Goal: Information Seeking & Learning: Learn about a topic

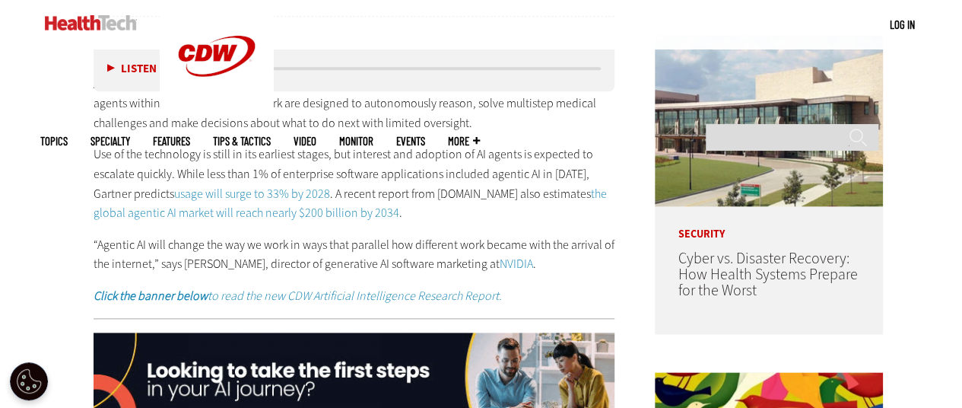
scroll to position [760, 0]
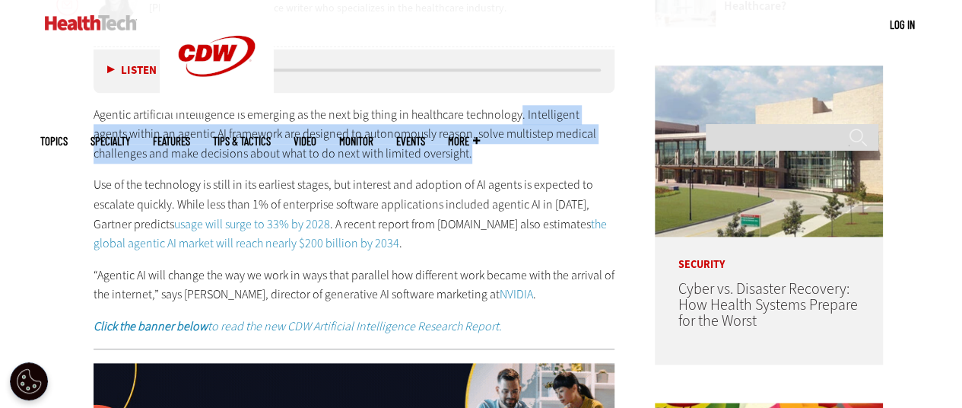
drag, startPoint x: 514, startPoint y: 113, endPoint x: 549, endPoint y: 147, distance: 48.4
click at [549, 147] on p "Agentic artificial intelligence is emerging as the next big thing in healthcare…" at bounding box center [355, 134] width 522 height 59
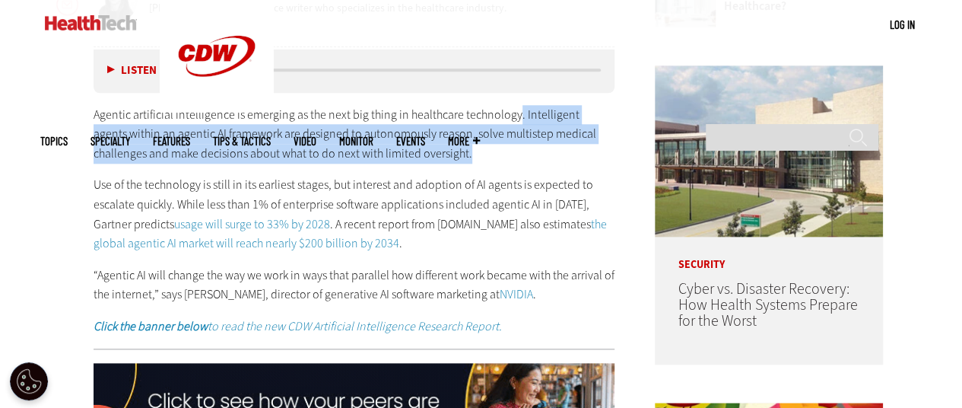
copy p ". Intelligent agents within an agentic AI framework are designed to autonomousl…"
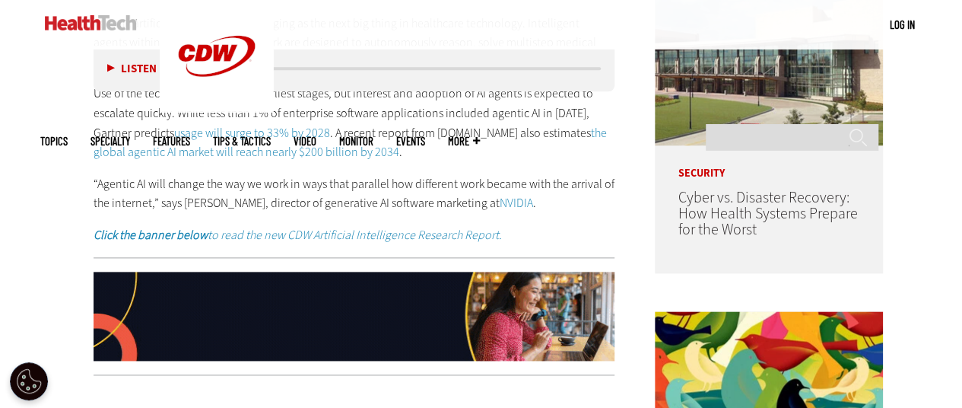
scroll to position [821, 0]
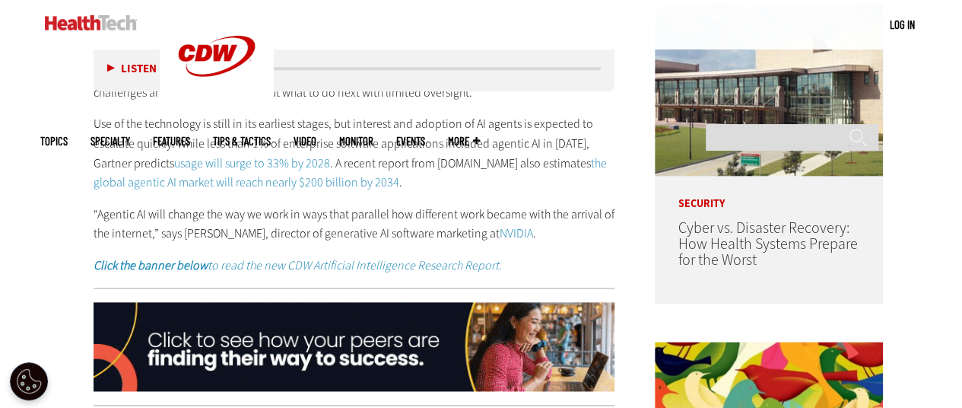
scroll to position [852, 0]
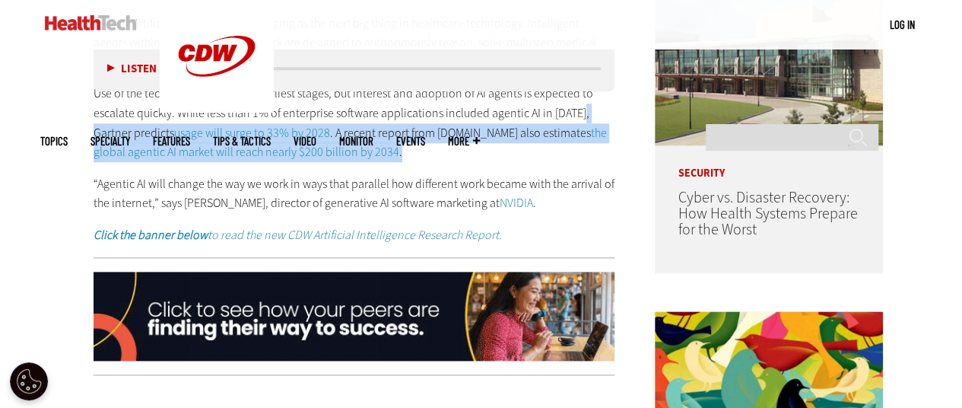
drag, startPoint x: 90, startPoint y: 131, endPoint x: 360, endPoint y: 154, distance: 271.6
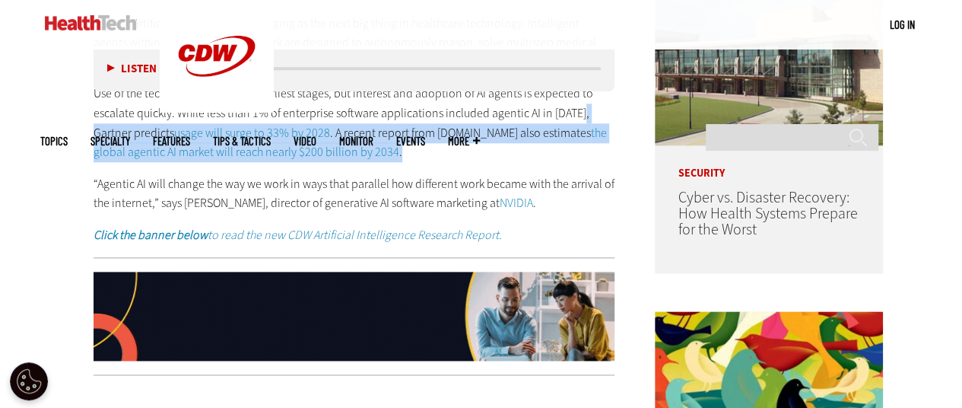
copy p "Gartner predicts usage will surge to 33% by 2028 . A recent report from [DOMAIN…"
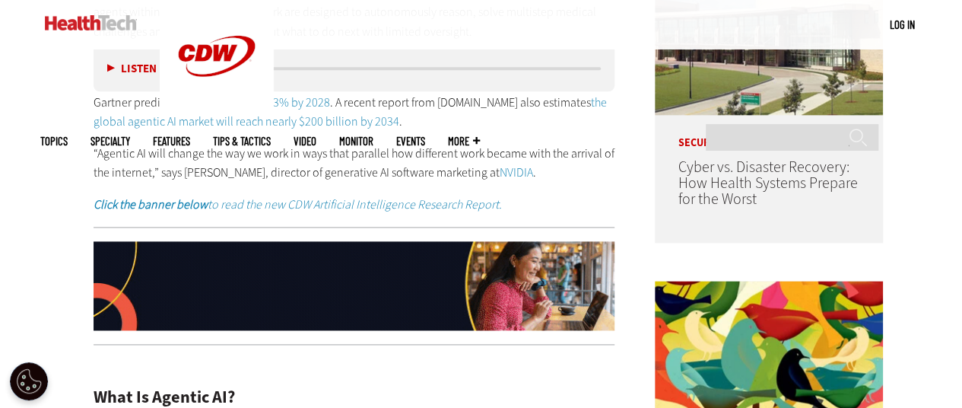
scroll to position [912, 0]
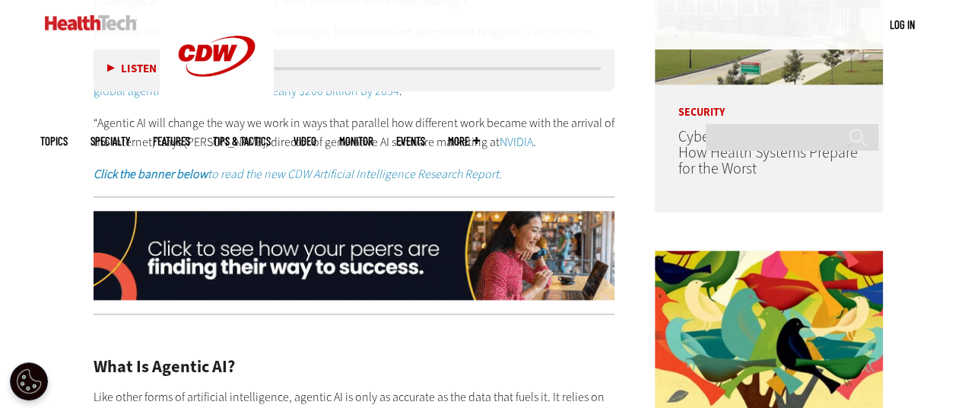
drag, startPoint x: 81, startPoint y: 120, endPoint x: 554, endPoint y: 141, distance: 472.6
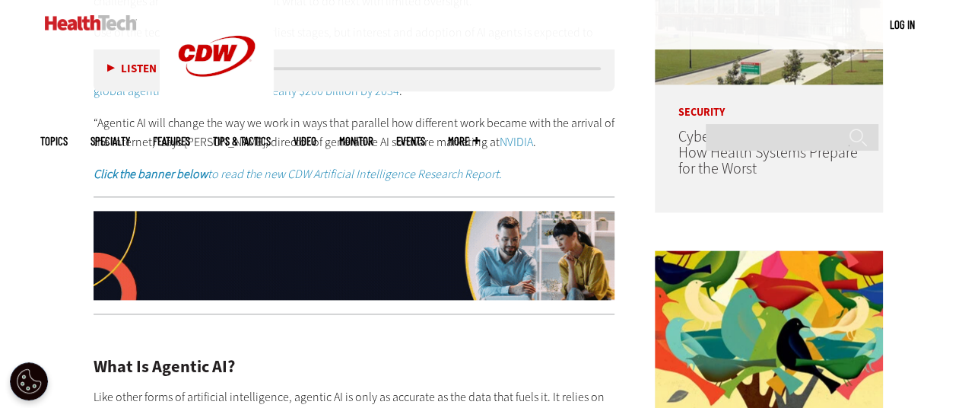
copy p "“Agentic AI will change the way we work in ways that parallel how different wor…"
